Goal: Task Accomplishment & Management: Manage account settings

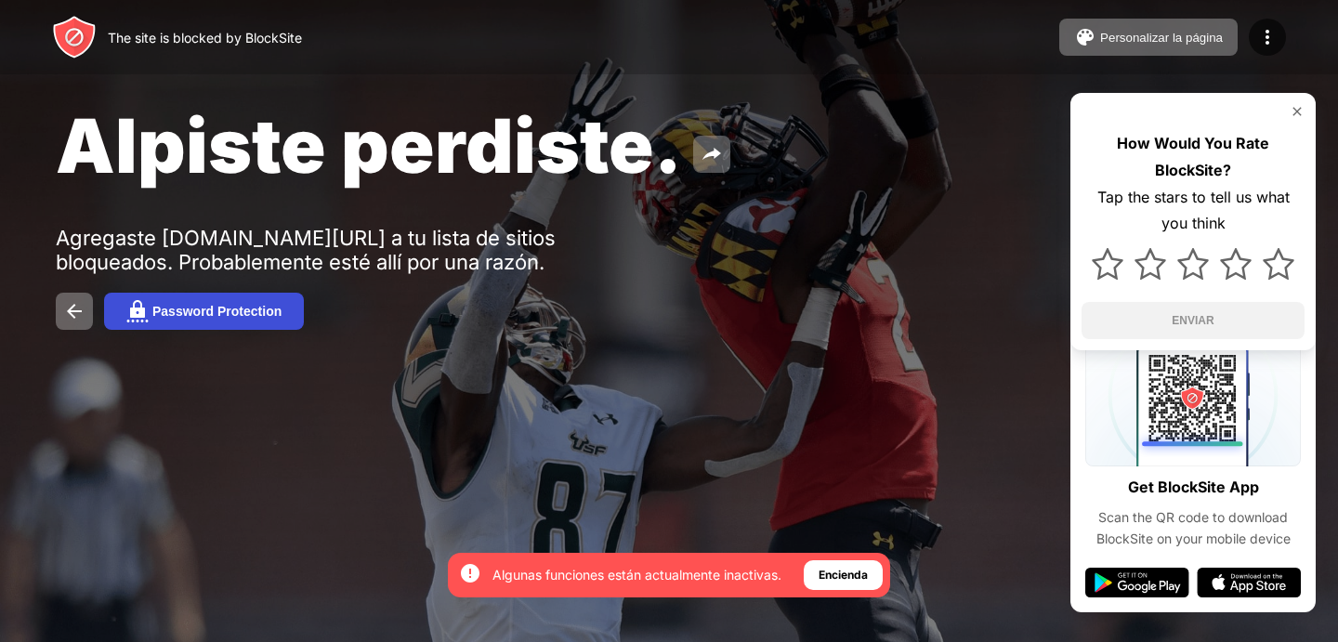
click at [280, 315] on div "Password Protection" at bounding box center [216, 311] width 129 height 15
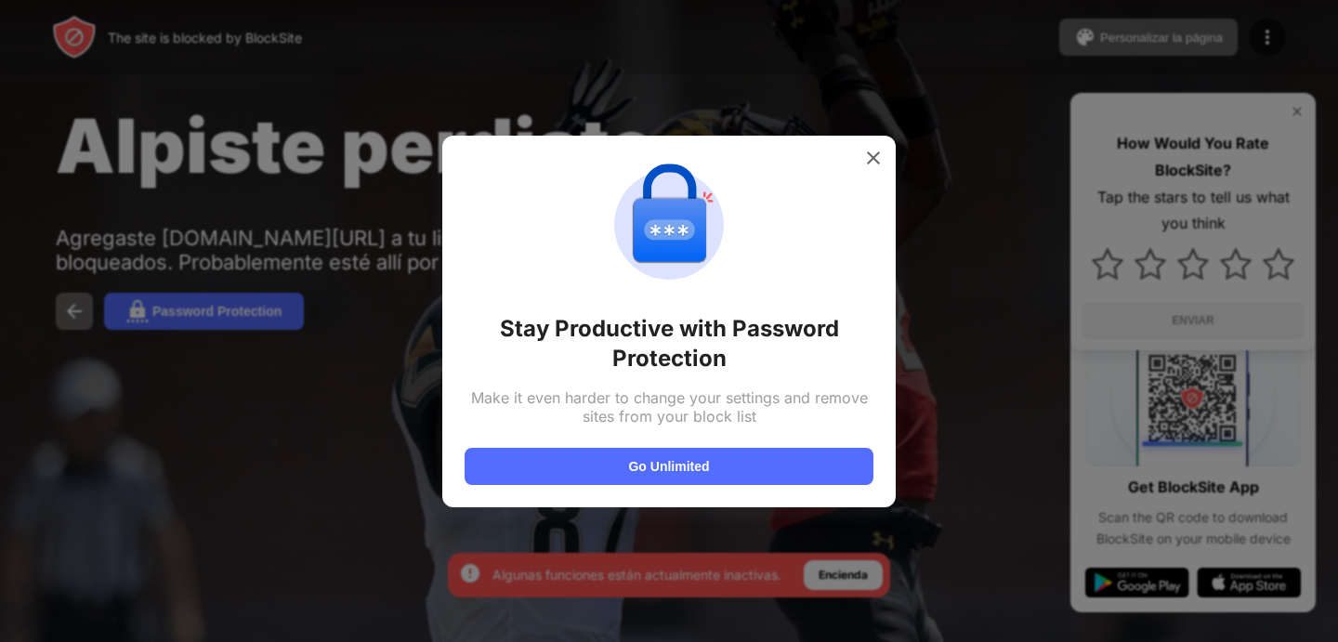
click at [871, 149] on img at bounding box center [873, 158] width 19 height 19
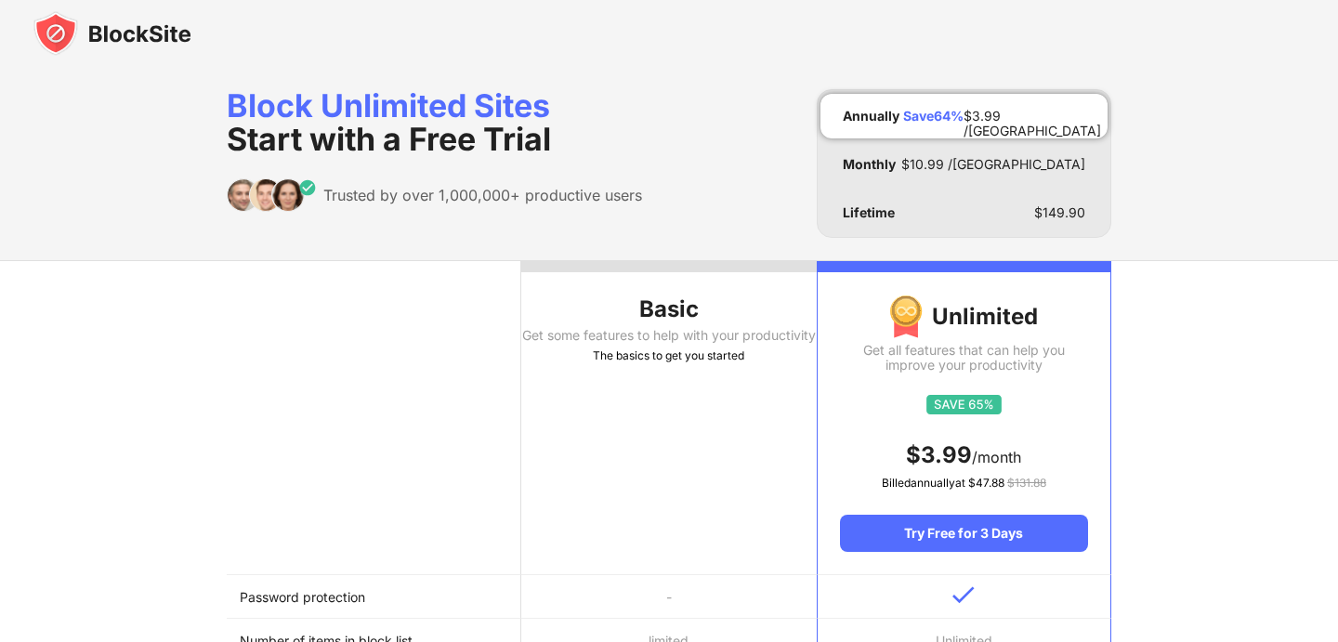
click at [148, 33] on img at bounding box center [112, 33] width 158 height 45
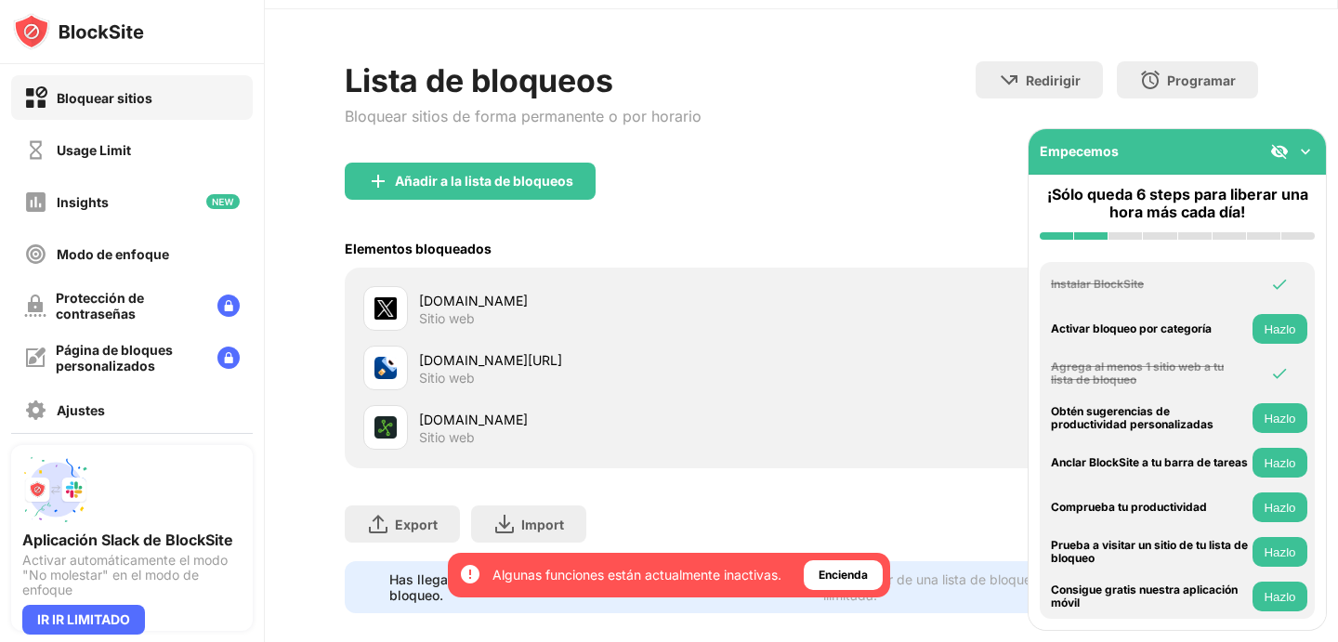
scroll to position [51, 0]
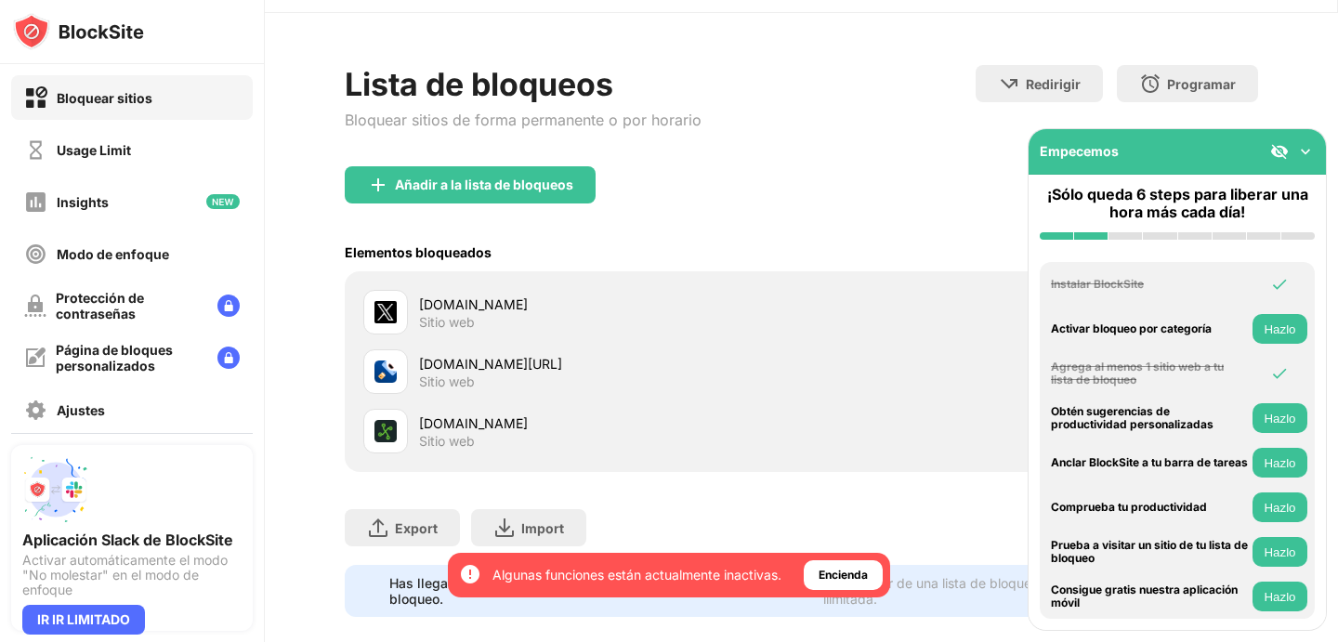
click at [557, 354] on div "deeeep.io/?host=09pwhY" at bounding box center [610, 364] width 382 height 20
click at [1302, 154] on img at bounding box center [1305, 151] width 19 height 19
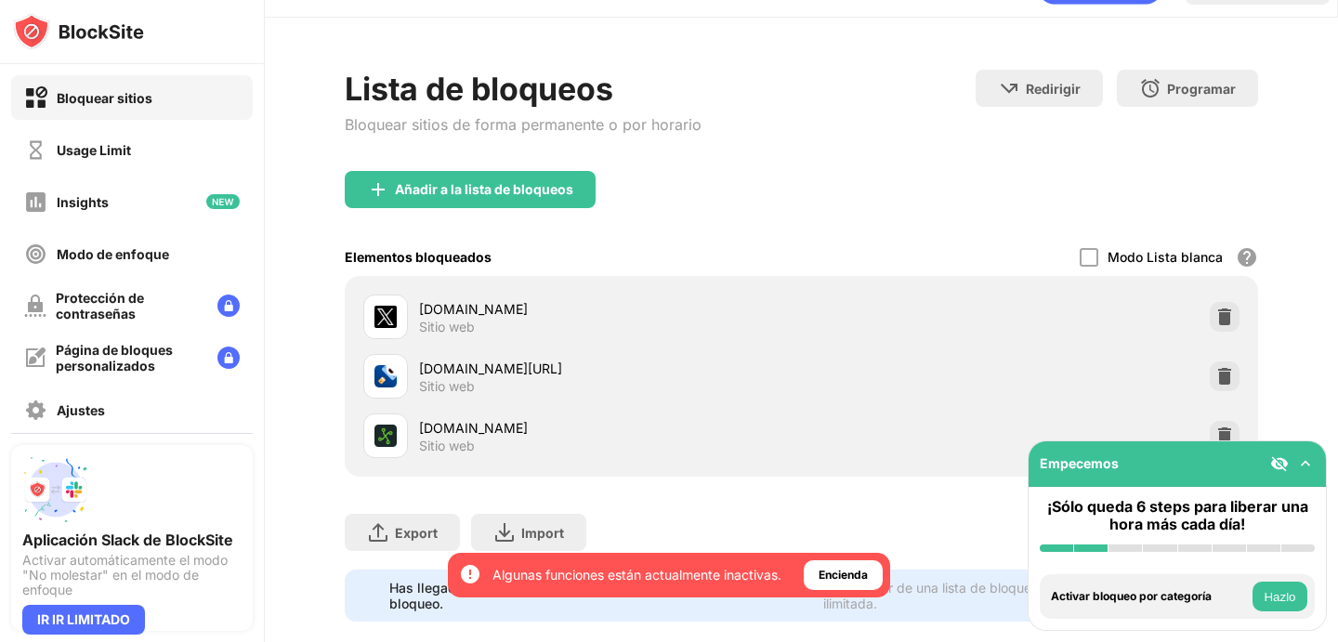
scroll to position [77, 0]
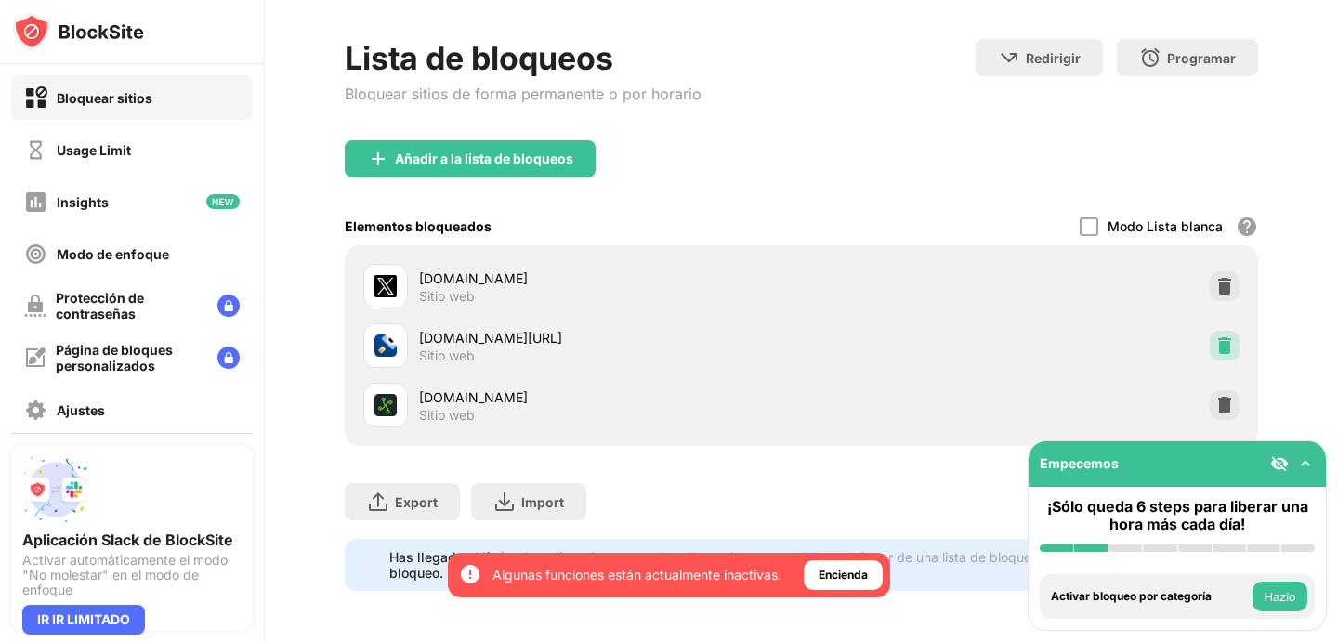
drag, startPoint x: 1229, startPoint y: 344, endPoint x: 1049, endPoint y: 208, distance: 225.6
click at [1051, 209] on div "Añadir a la lista de bloqueos Elementos bloqueados Modo Lista blanca Bloquea to…" at bounding box center [801, 293] width 912 height 306
click at [1101, 222] on div "Modo Lista blanca Bloquea todos los sitios web excepto los de tu lista blanca. …" at bounding box center [1168, 226] width 178 height 38
click at [1091, 224] on div at bounding box center [1088, 226] width 19 height 19
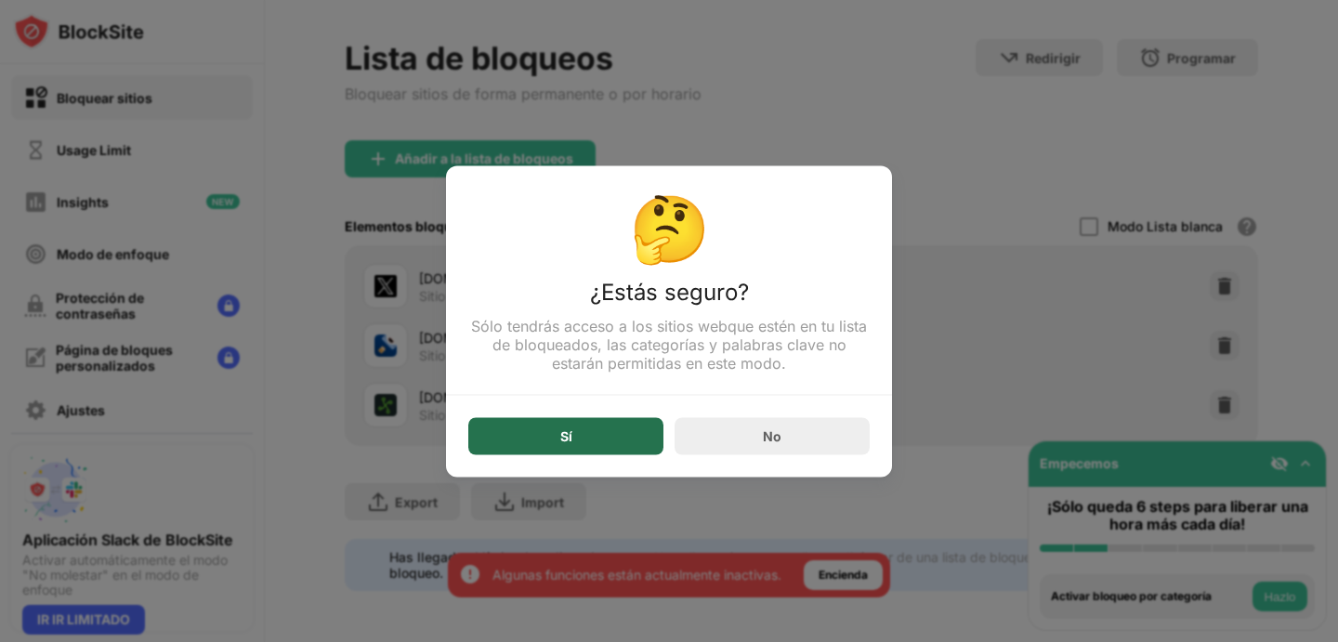
click at [623, 442] on div "Sí" at bounding box center [565, 435] width 195 height 37
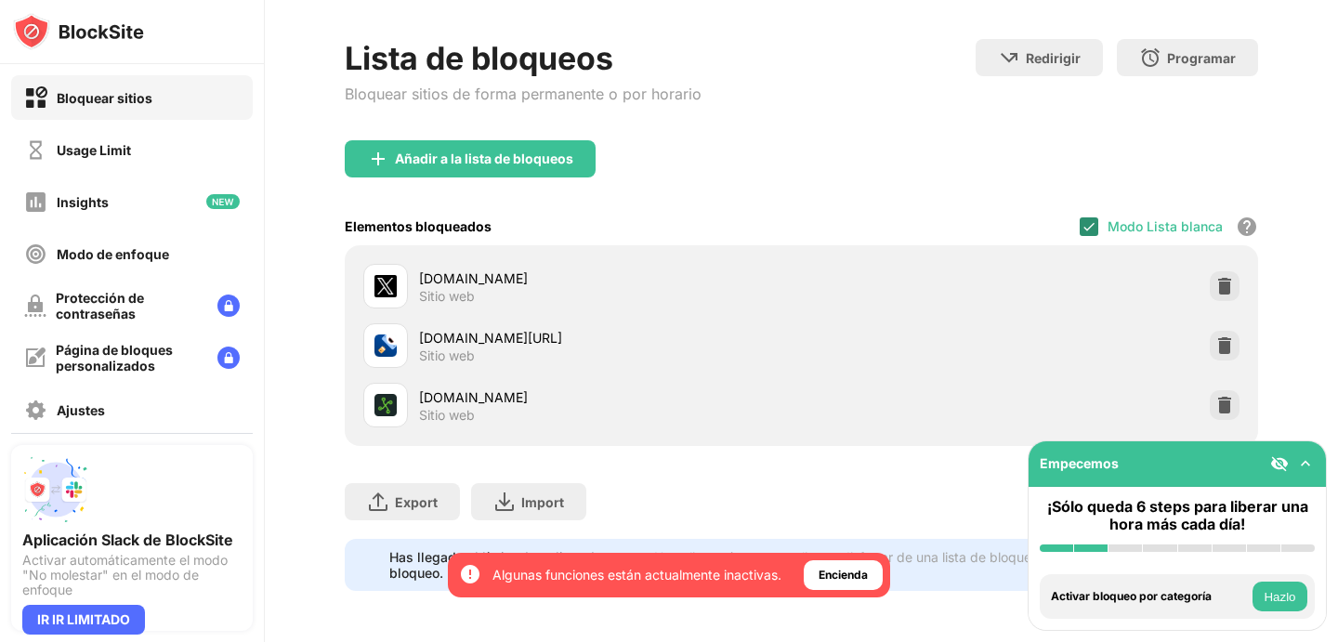
click at [1088, 219] on img at bounding box center [1088, 226] width 15 height 15
click at [1224, 346] on img at bounding box center [1224, 345] width 19 height 19
